Goal: Task Accomplishment & Management: Use online tool/utility

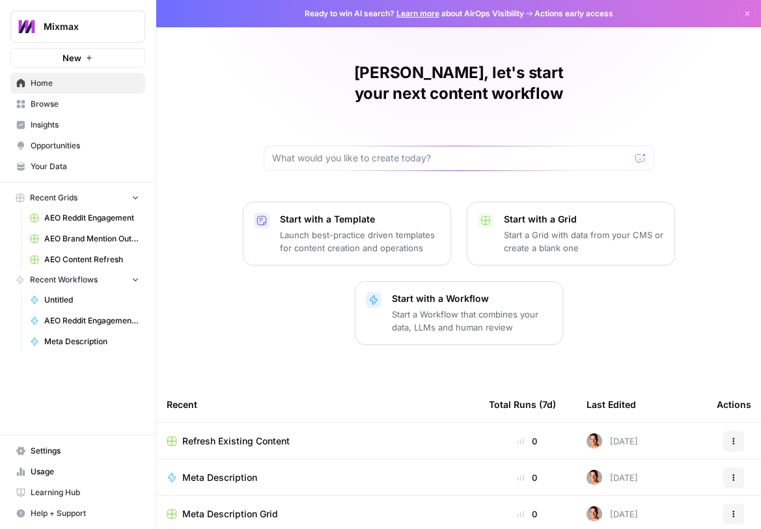
click at [98, 224] on link "AEO Reddit Engagement" at bounding box center [84, 218] width 121 height 21
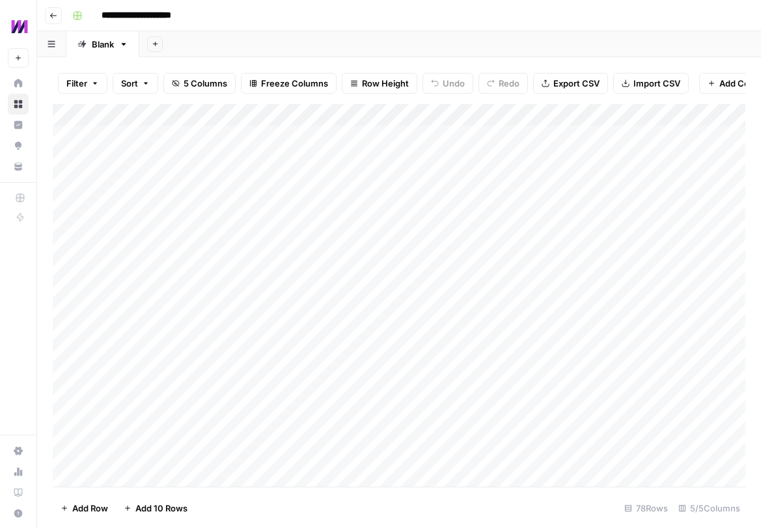
click at [53, 16] on icon "button" at bounding box center [53, 16] width 8 height 8
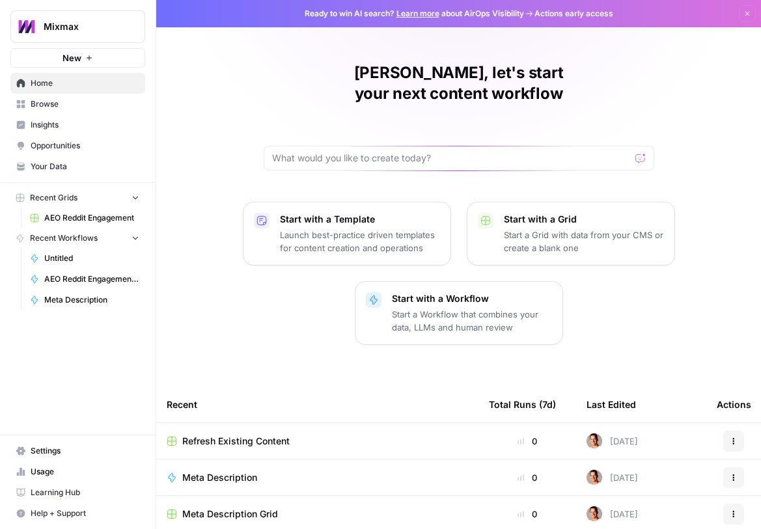
click at [48, 128] on span "Insights" at bounding box center [85, 125] width 109 height 12
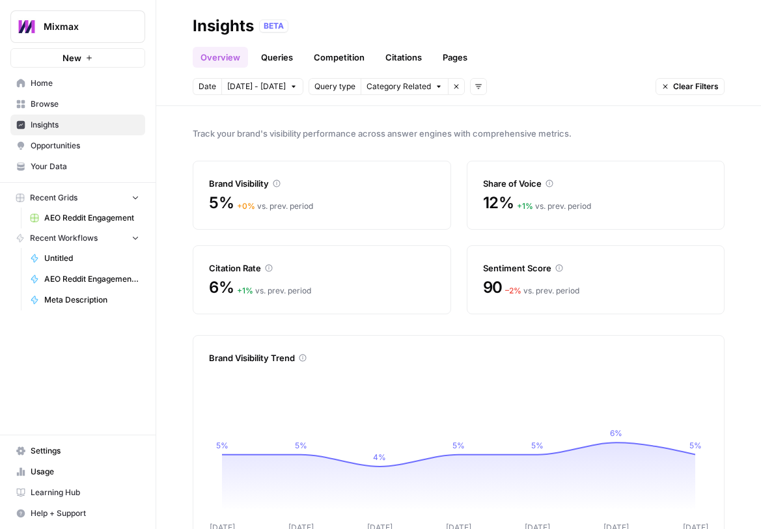
click at [68, 144] on span "Opportunities" at bounding box center [85, 146] width 109 height 12
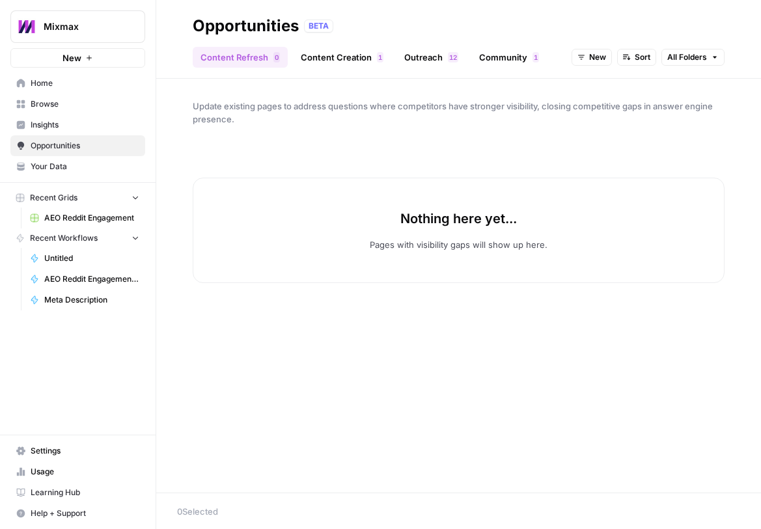
click at [429, 61] on link "Outreach 2 1" at bounding box center [431, 57] width 70 height 21
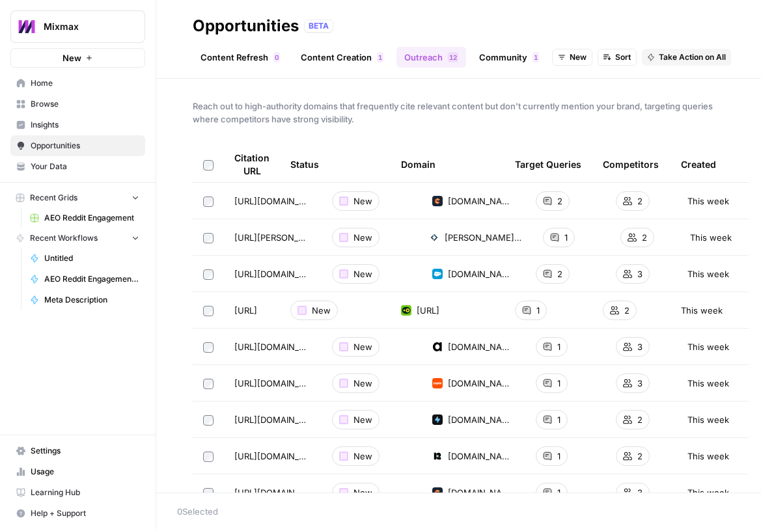
click at [478, 57] on link "Community 1" at bounding box center [508, 57] width 75 height 21
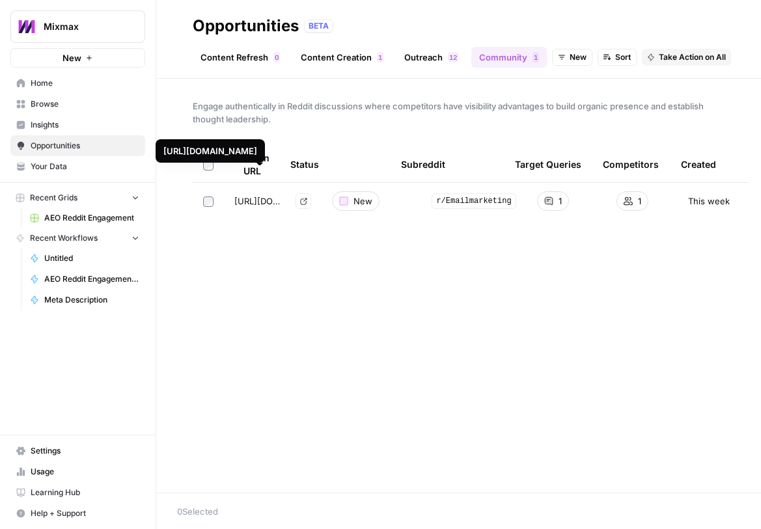
click at [274, 202] on span "[URL][DOMAIN_NAME]" at bounding box center [259, 201] width 51 height 13
click at [305, 204] on icon "Go to page https://www.reddit.com/r/Emailmarketing/comments/1jo4ya2/best_servic…" at bounding box center [303, 201] width 7 height 7
click at [416, 62] on link "Outreach 2 1" at bounding box center [431, 57] width 70 height 21
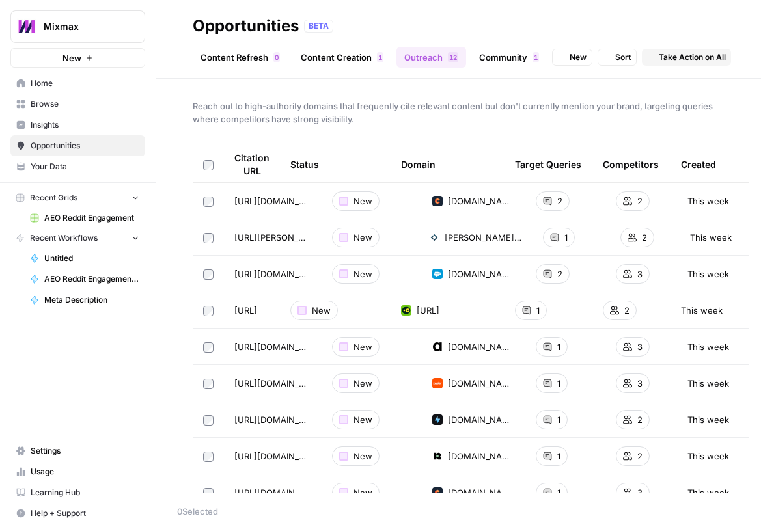
click at [338, 56] on link "Content Creation 1" at bounding box center [342, 57] width 98 height 21
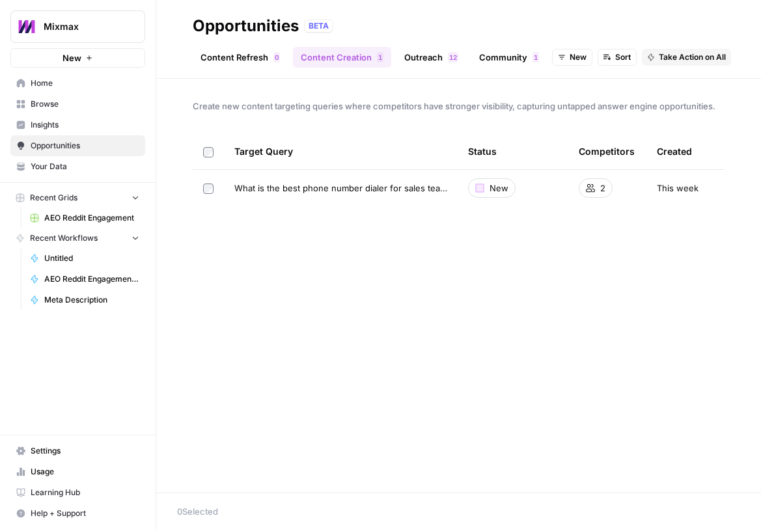
click at [250, 55] on link "Content Refresh 0" at bounding box center [240, 57] width 95 height 21
